Goal: Task Accomplishment & Management: Manage account settings

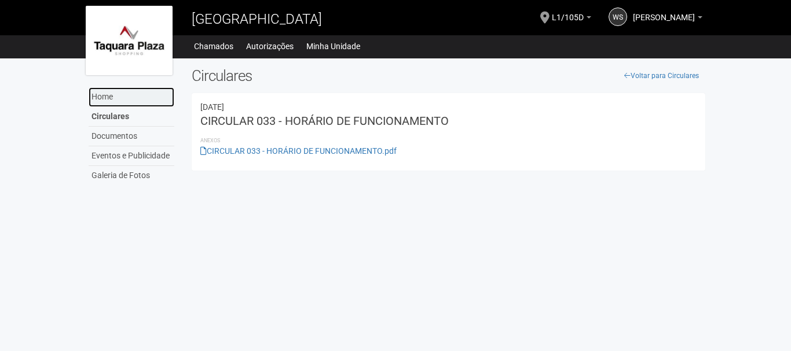
click at [112, 97] on link "Home" at bounding box center [132, 97] width 86 height 20
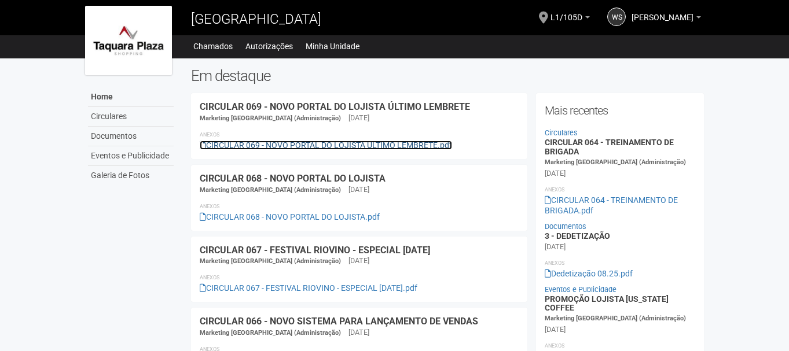
click at [310, 148] on link "CIRCULAR 069 - NOVO PORTAL DO LOJISTA ÚLTIMO LEMBRETE.pdf" at bounding box center [326, 145] width 252 height 9
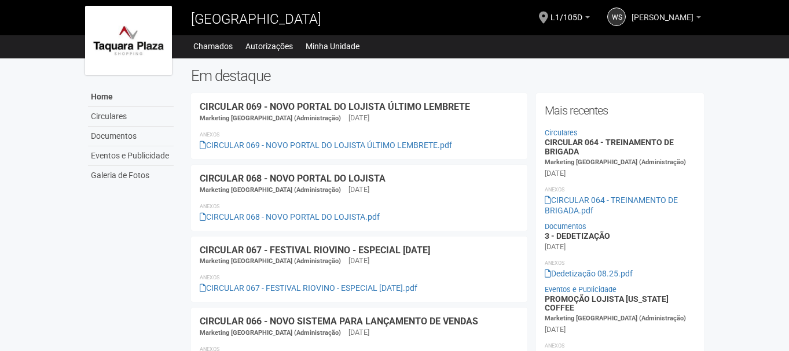
click at [646, 20] on span "[PERSON_NAME]" at bounding box center [662, 12] width 62 height 20
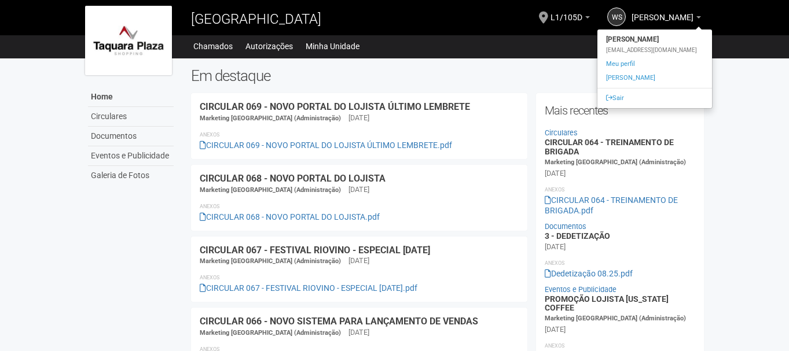
click at [648, 50] on div "[EMAIL_ADDRESS][DOMAIN_NAME]" at bounding box center [654, 50] width 115 height 8
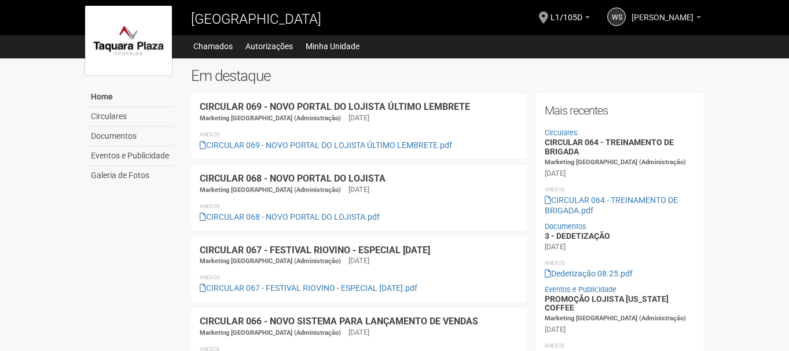
click at [646, 11] on span "[PERSON_NAME]" at bounding box center [662, 12] width 62 height 20
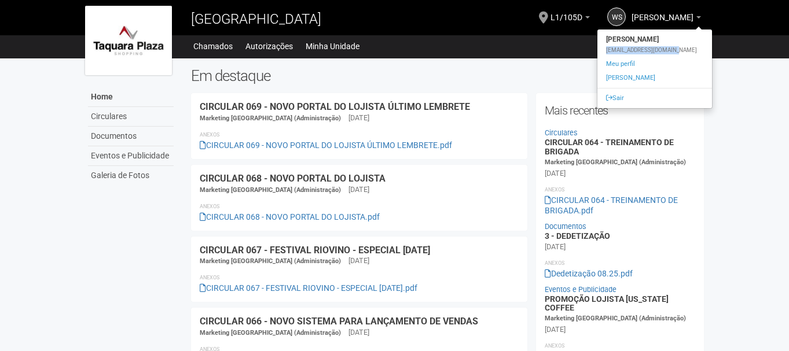
drag, startPoint x: 607, startPoint y: 48, endPoint x: 677, endPoint y: 52, distance: 69.6
click at [677, 52] on div "[EMAIL_ADDRESS][DOMAIN_NAME]" at bounding box center [654, 50] width 115 height 8
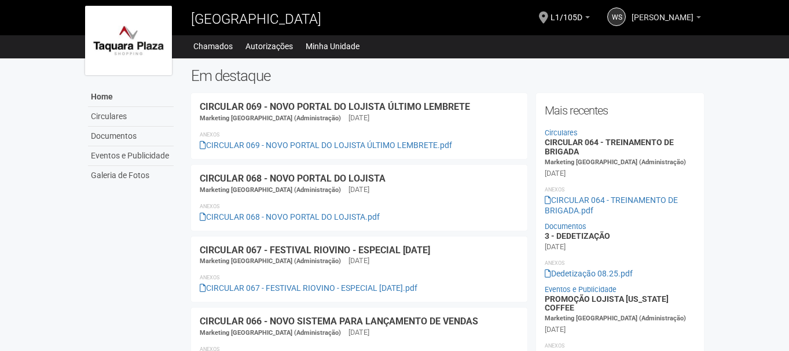
drag, startPoint x: 677, startPoint y: 52, endPoint x: 671, endPoint y: 15, distance: 37.4
click at [671, 15] on span "[PERSON_NAME]" at bounding box center [662, 12] width 62 height 20
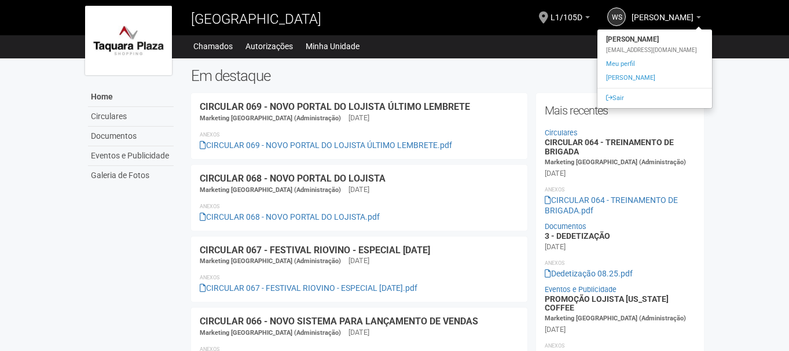
click at [605, 49] on div "[EMAIL_ADDRESS][DOMAIN_NAME]" at bounding box center [654, 50] width 115 height 8
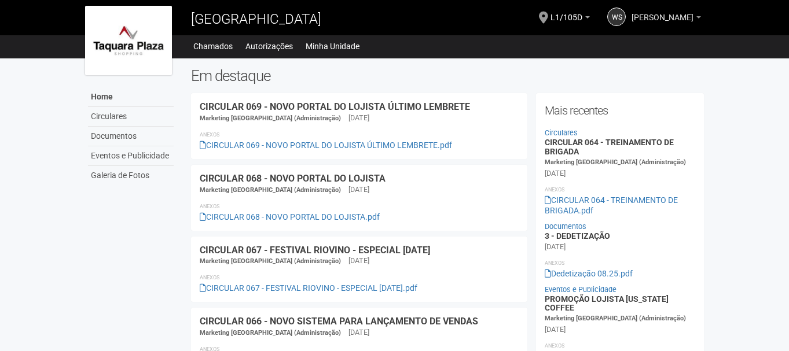
click at [642, 18] on span "[PERSON_NAME]" at bounding box center [662, 12] width 62 height 20
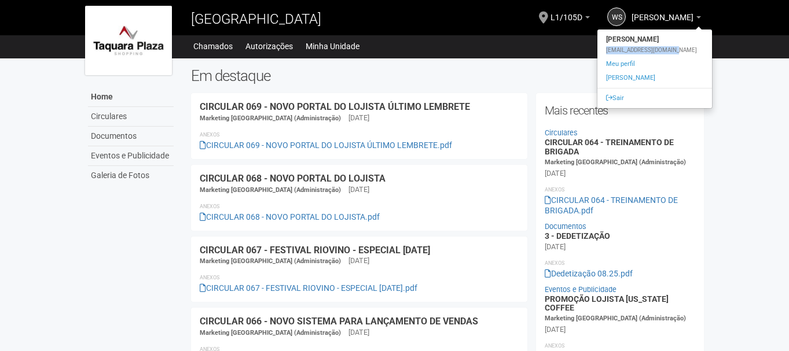
drag, startPoint x: 607, startPoint y: 50, endPoint x: 673, endPoint y: 52, distance: 66.6
click at [673, 52] on div "[EMAIL_ADDRESS][DOMAIN_NAME]" at bounding box center [654, 50] width 115 height 8
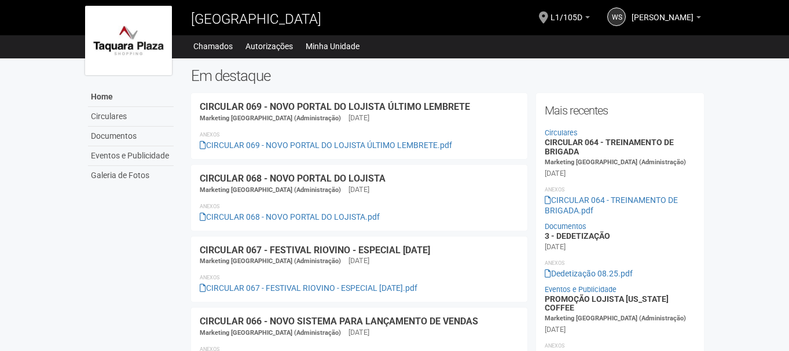
click at [673, 52] on ul "Home Home Circulares Documentos Eventos e Publicidade Galeria de Fotos Chamados…" at bounding box center [448, 46] width 512 height 16
click at [681, 17] on span "[PERSON_NAME]" at bounding box center [662, 12] width 62 height 20
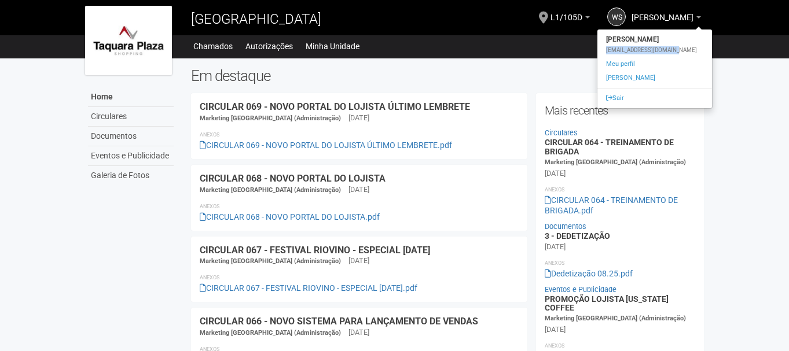
drag, startPoint x: 607, startPoint y: 50, endPoint x: 673, endPoint y: 50, distance: 66.0
click at [673, 50] on div "[EMAIL_ADDRESS][DOMAIN_NAME]" at bounding box center [654, 50] width 115 height 8
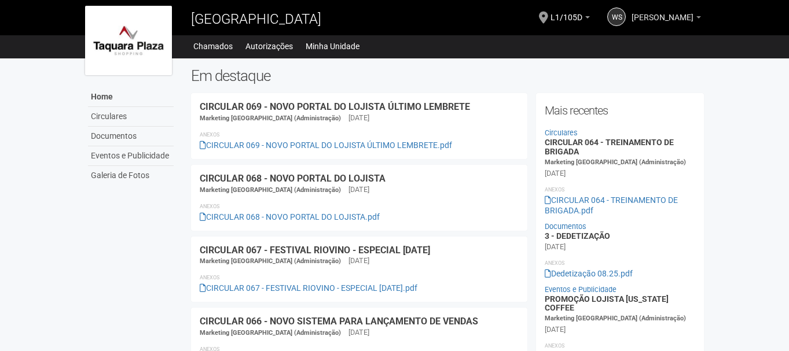
click at [675, 19] on span "[PERSON_NAME]" at bounding box center [662, 12] width 62 height 20
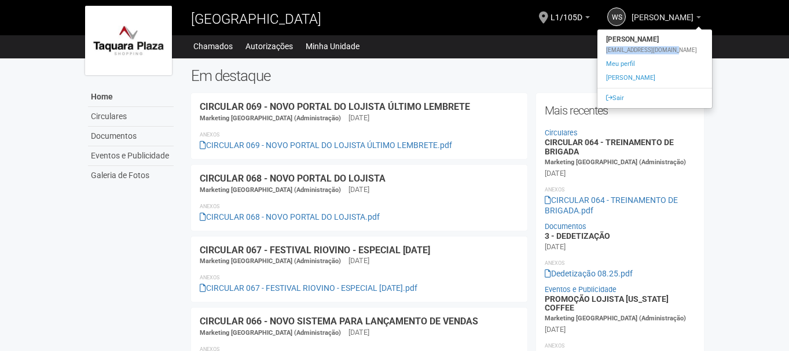
copy div "[EMAIL_ADDRESS][DOMAIN_NAME]"
click at [627, 67] on link "Meu perfil" at bounding box center [654, 64] width 115 height 14
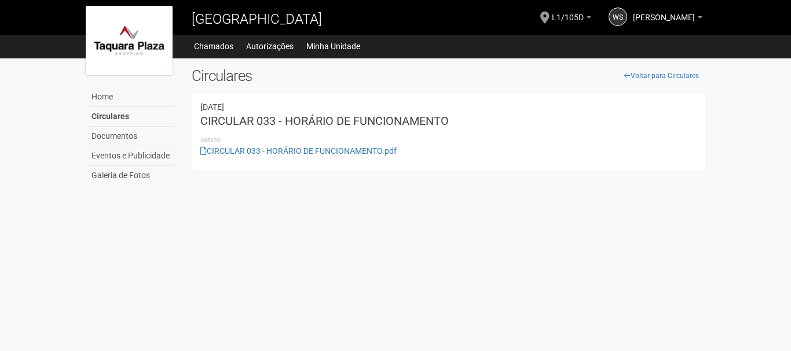
click at [564, 16] on link "L1/105D" at bounding box center [571, 18] width 39 height 9
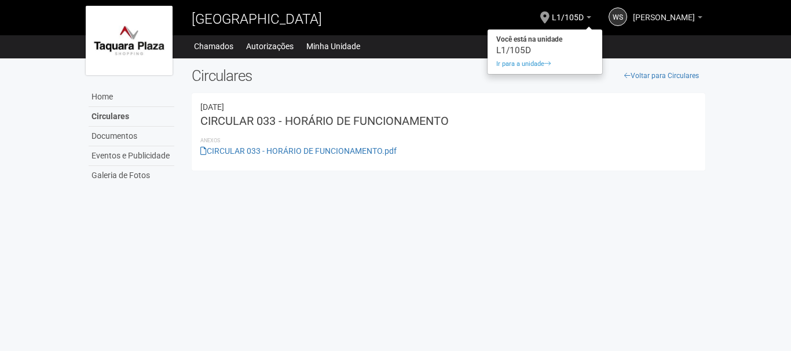
click at [694, 16] on span "[PERSON_NAME]" at bounding box center [664, 12] width 62 height 20
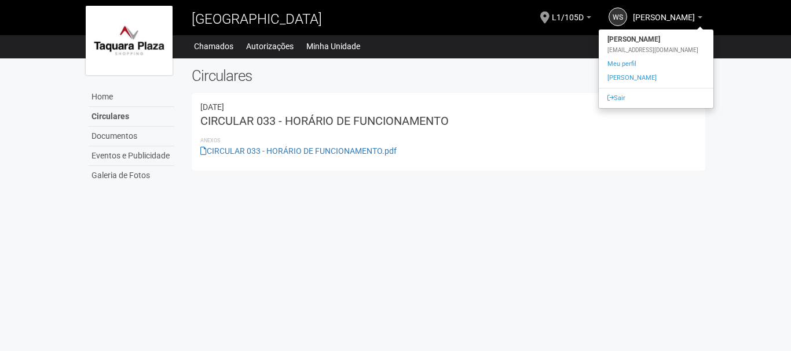
click at [525, 215] on body "Aguarde... Taquara Plaza Shopping WS William Souza Da Silva William Souza Da Si…" at bounding box center [395, 175] width 791 height 351
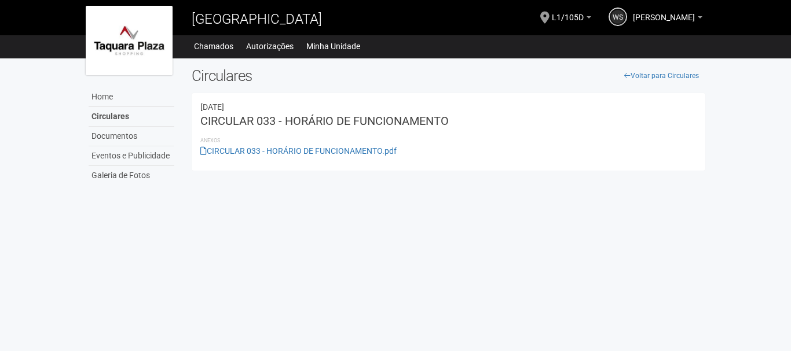
click at [608, 12] on link "WS" at bounding box center [617, 17] width 19 height 19
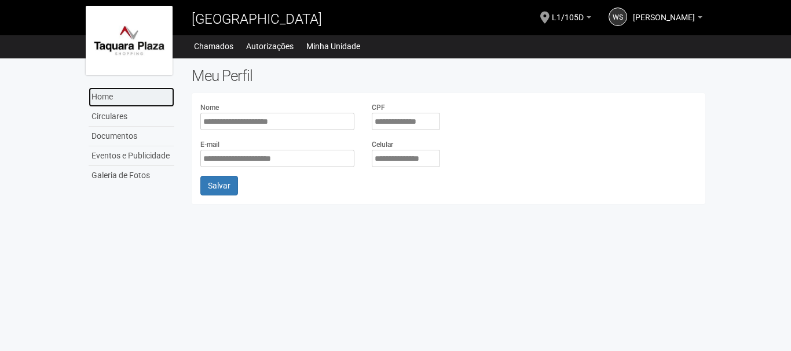
click at [102, 101] on link "Home" at bounding box center [132, 97] width 86 height 20
click at [693, 16] on span "[PERSON_NAME]" at bounding box center [664, 12] width 62 height 20
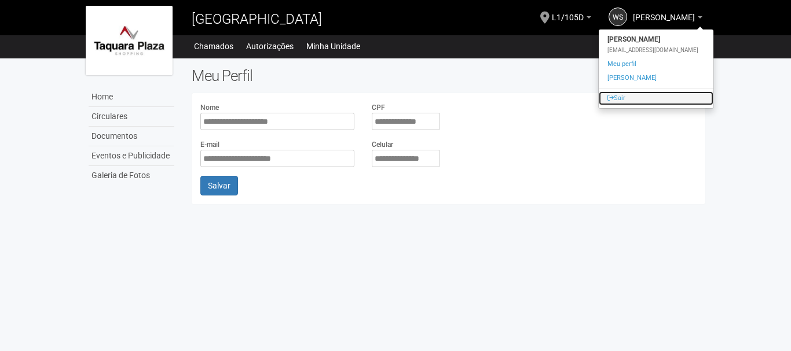
click at [627, 100] on link "Sair" at bounding box center [655, 98] width 115 height 14
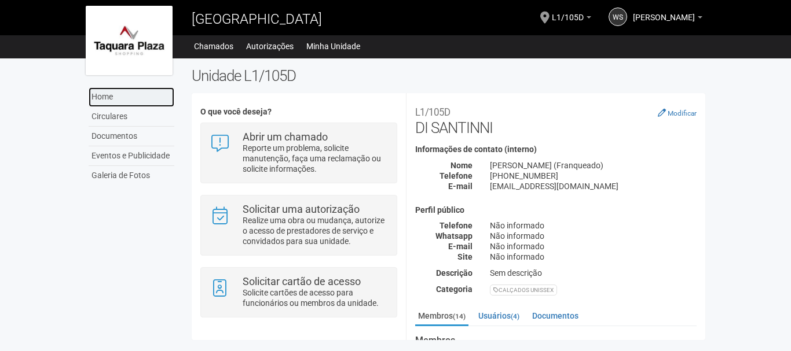
click at [111, 91] on link "Home" at bounding box center [132, 97] width 86 height 20
